Goal: Task Accomplishment & Management: Manage account settings

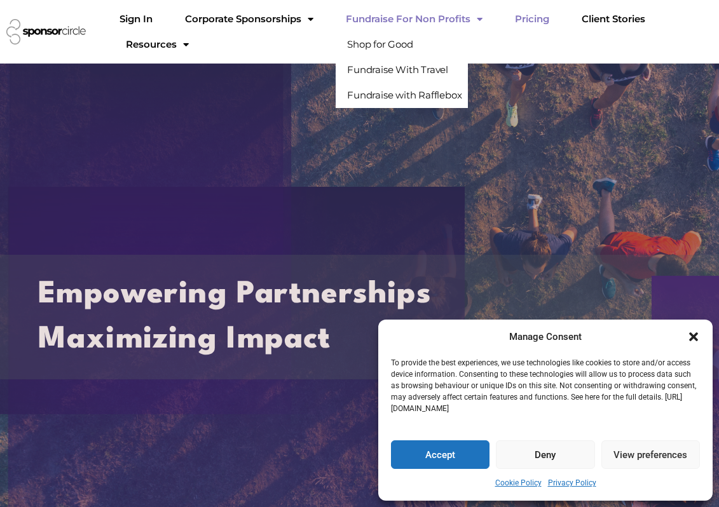
click at [533, 20] on link "Pricing" at bounding box center [532, 18] width 55 height 25
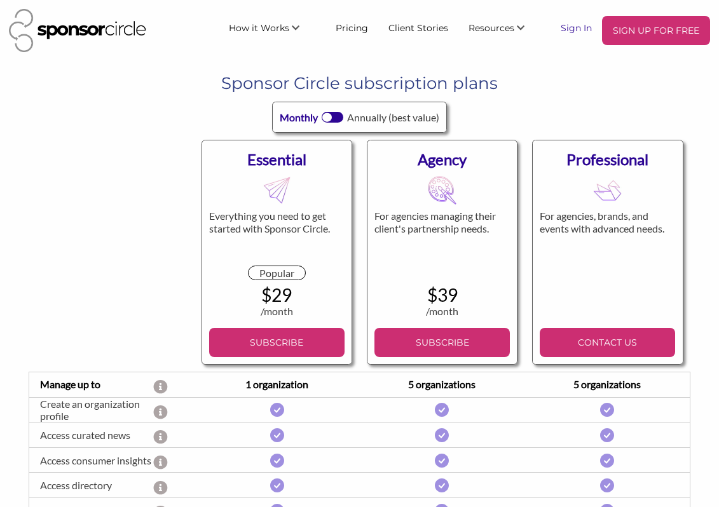
click at [573, 32] on link "Sign In" at bounding box center [575, 27] width 51 height 23
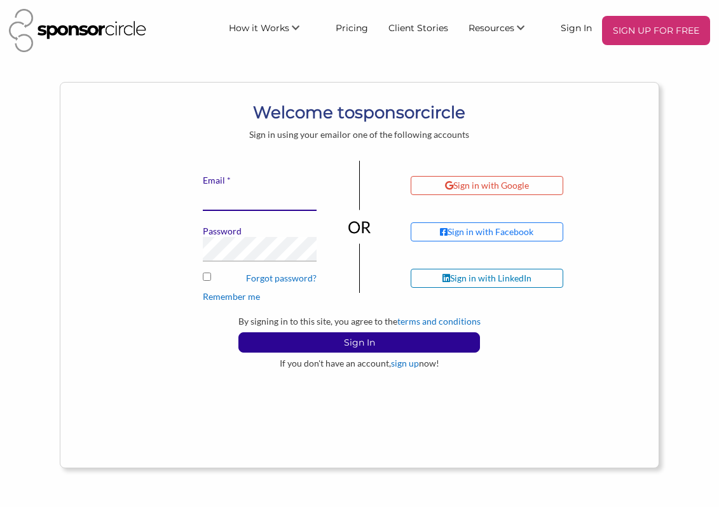
click at [264, 200] on input "* Email" at bounding box center [260, 198] width 114 height 25
type input "admin@theshipyardsdistrict.ca"
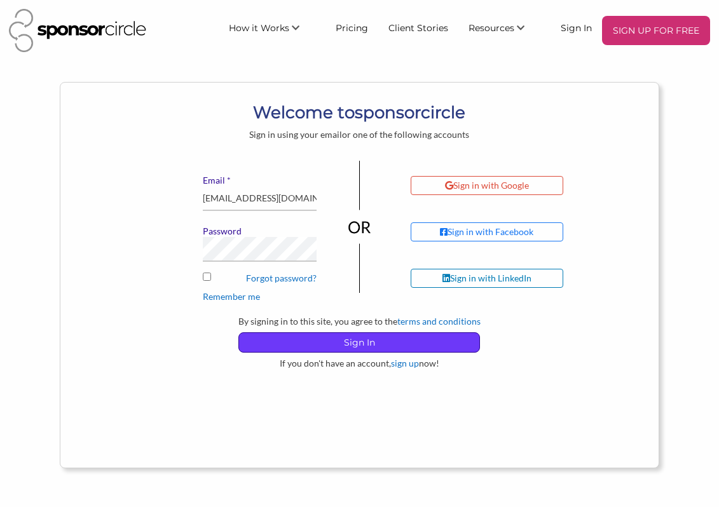
click at [301, 344] on p "Sign In" at bounding box center [359, 342] width 240 height 19
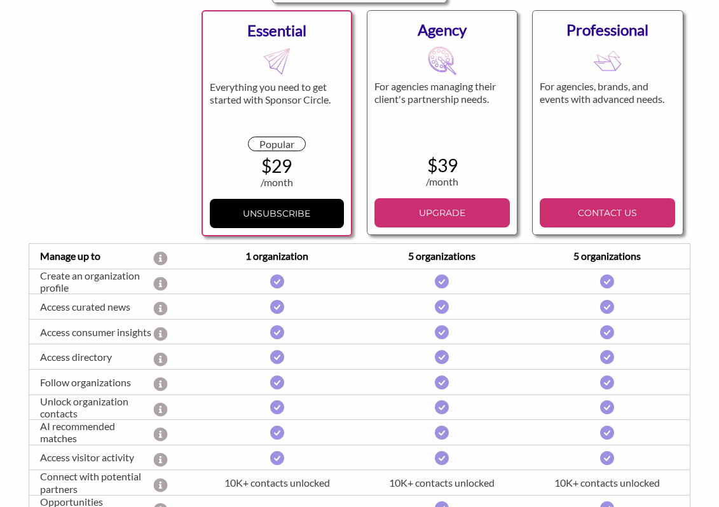
scroll to position [182, 0]
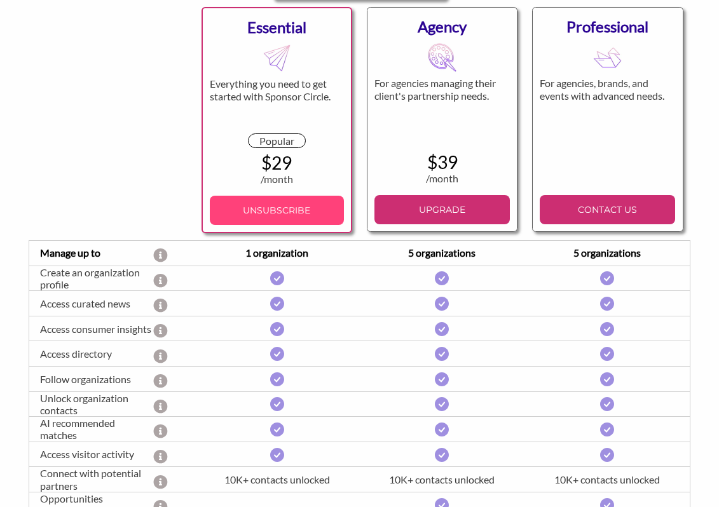
click at [301, 199] on link "UNSUBSCRIBE" at bounding box center [277, 210] width 134 height 29
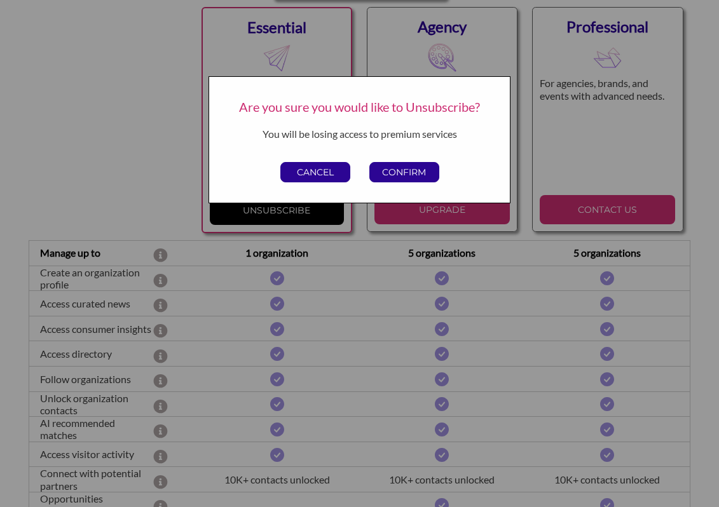
click at [387, 177] on p "CONFIRM" at bounding box center [404, 172] width 69 height 19
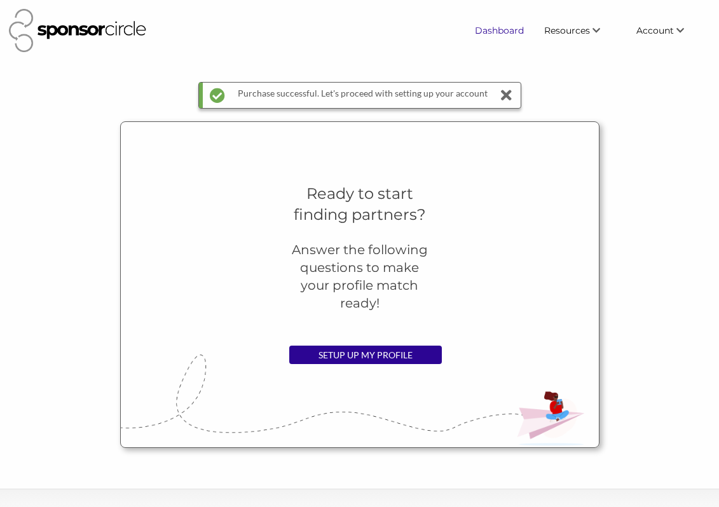
click at [487, 33] on link "Dashboard" at bounding box center [499, 30] width 69 height 23
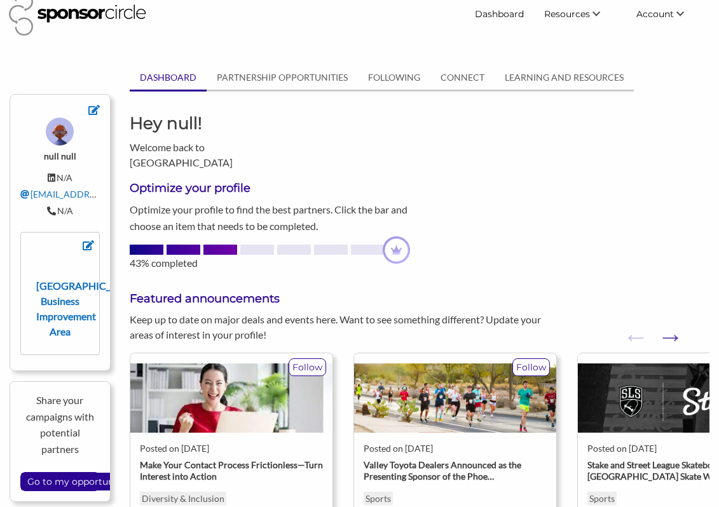
scroll to position [18, 0]
